Goal: Find specific page/section: Find specific page/section

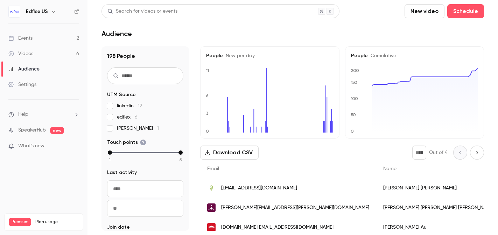
click at [46, 36] on link "Events 2" at bounding box center [44, 37] width 88 height 15
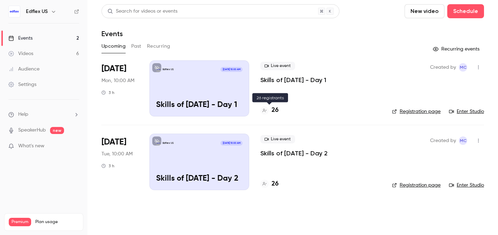
click at [273, 110] on h4 "26" at bounding box center [275, 109] width 7 height 9
